Goal: Check status: Check status

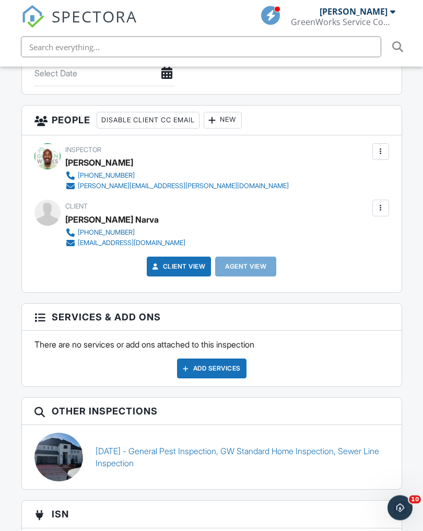
scroll to position [1128, 0]
click at [318, 449] on link "[DATE] - General Pest Inspection, GW Standard Home Inspection, Sewer Line Inspe…" at bounding box center [243, 457] width 294 height 24
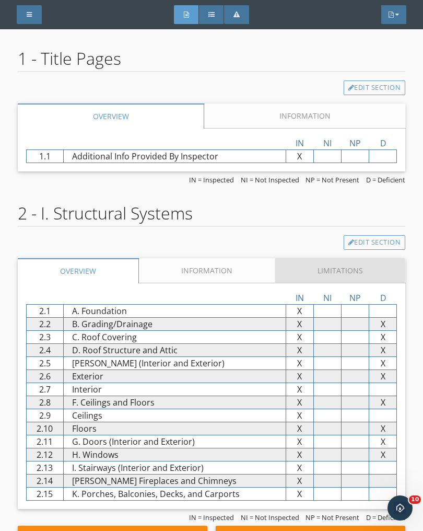
scroll to position [2074, 0]
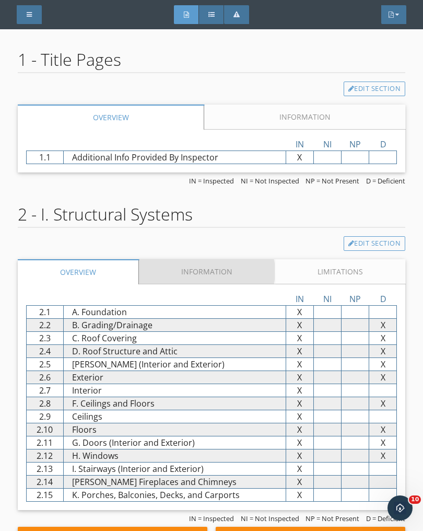
click at [242, 259] on link "Information" at bounding box center [207, 271] width 136 height 25
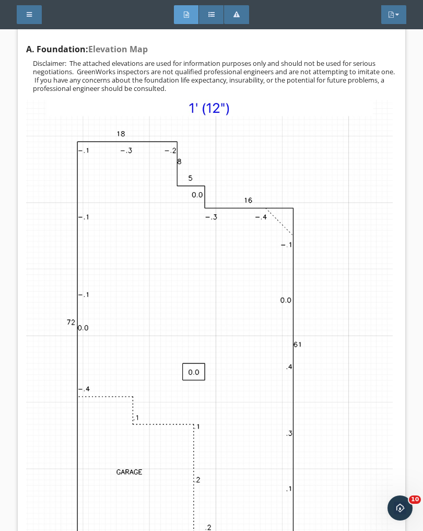
scroll to position [2478, 0]
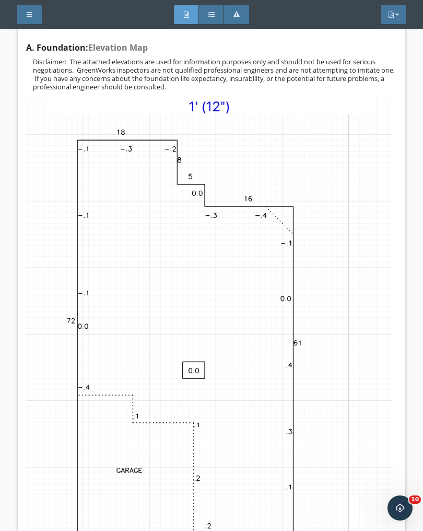
click at [279, 225] on img at bounding box center [209, 343] width 367 height 490
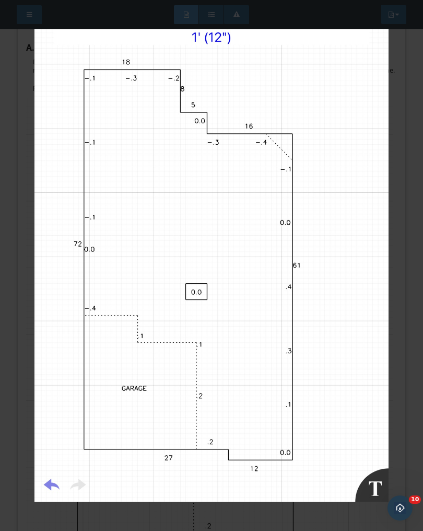
click at [313, 163] on img at bounding box center [212, 265] width 371 height 473
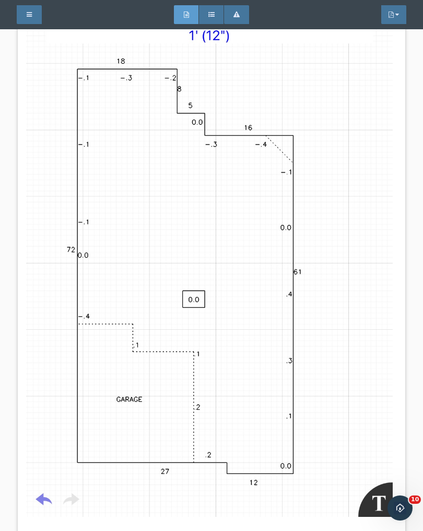
scroll to position [2548, 0]
click at [316, 203] on img at bounding box center [209, 274] width 367 height 490
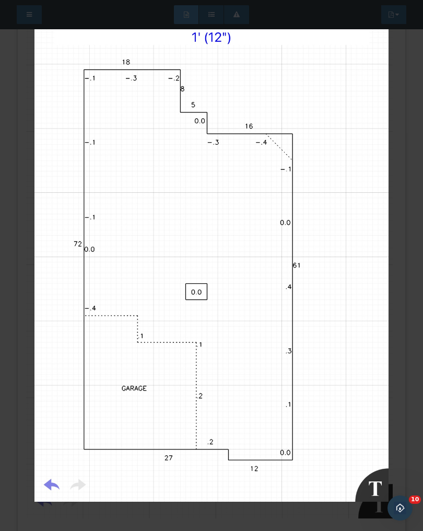
click at [320, 197] on img at bounding box center [212, 265] width 371 height 473
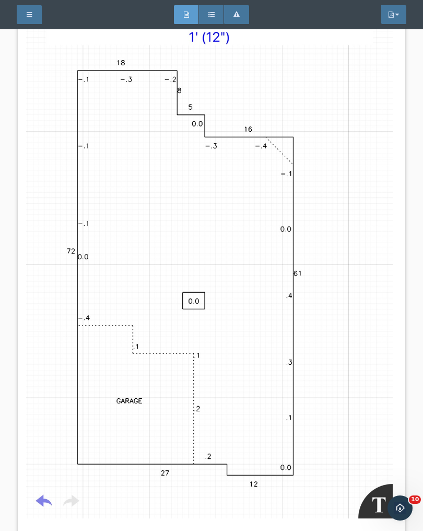
click at [322, 197] on img at bounding box center [209, 274] width 367 height 490
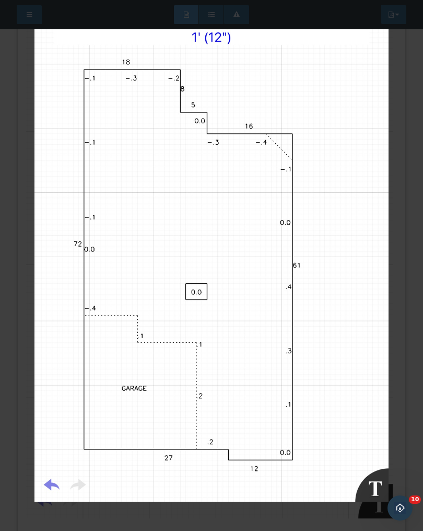
click at [322, 197] on img at bounding box center [212, 265] width 371 height 473
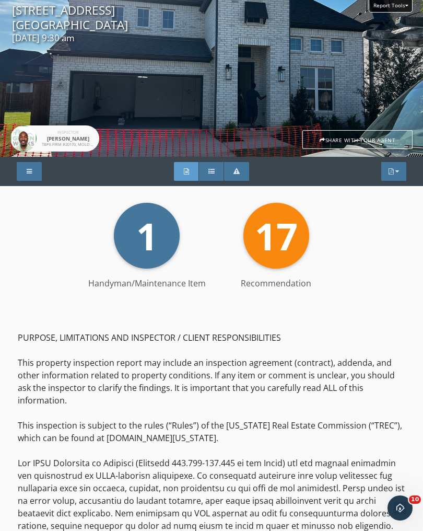
scroll to position [0, 0]
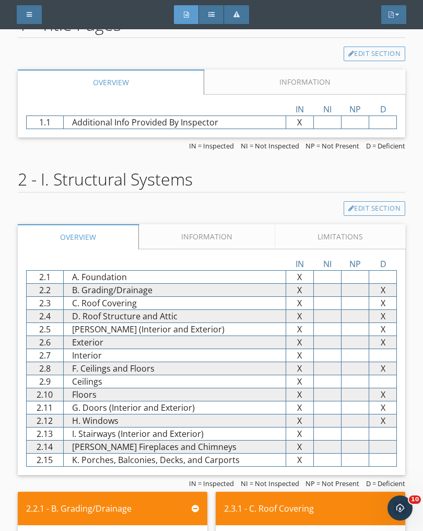
scroll to position [2110, 0]
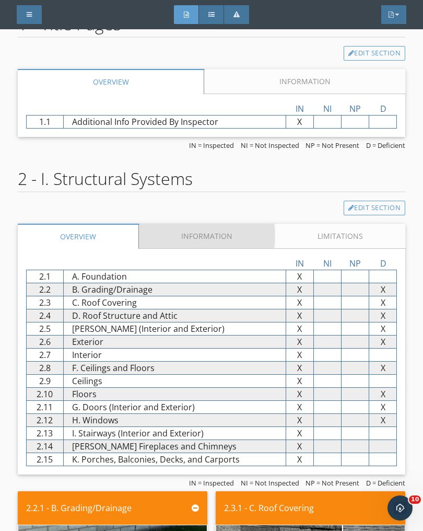
click at [250, 224] on link "Information" at bounding box center [207, 236] width 136 height 25
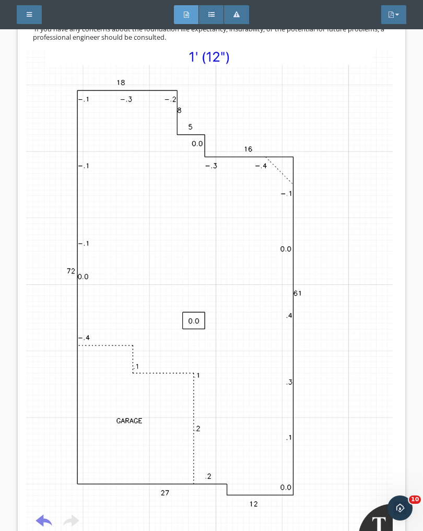
scroll to position [2525, 0]
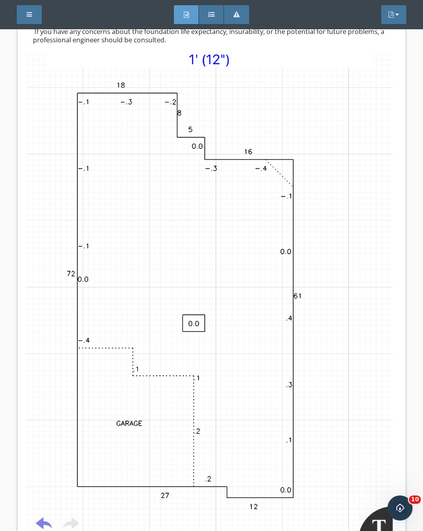
click at [267, 250] on img at bounding box center [209, 296] width 367 height 490
